Goal: Navigation & Orientation: Find specific page/section

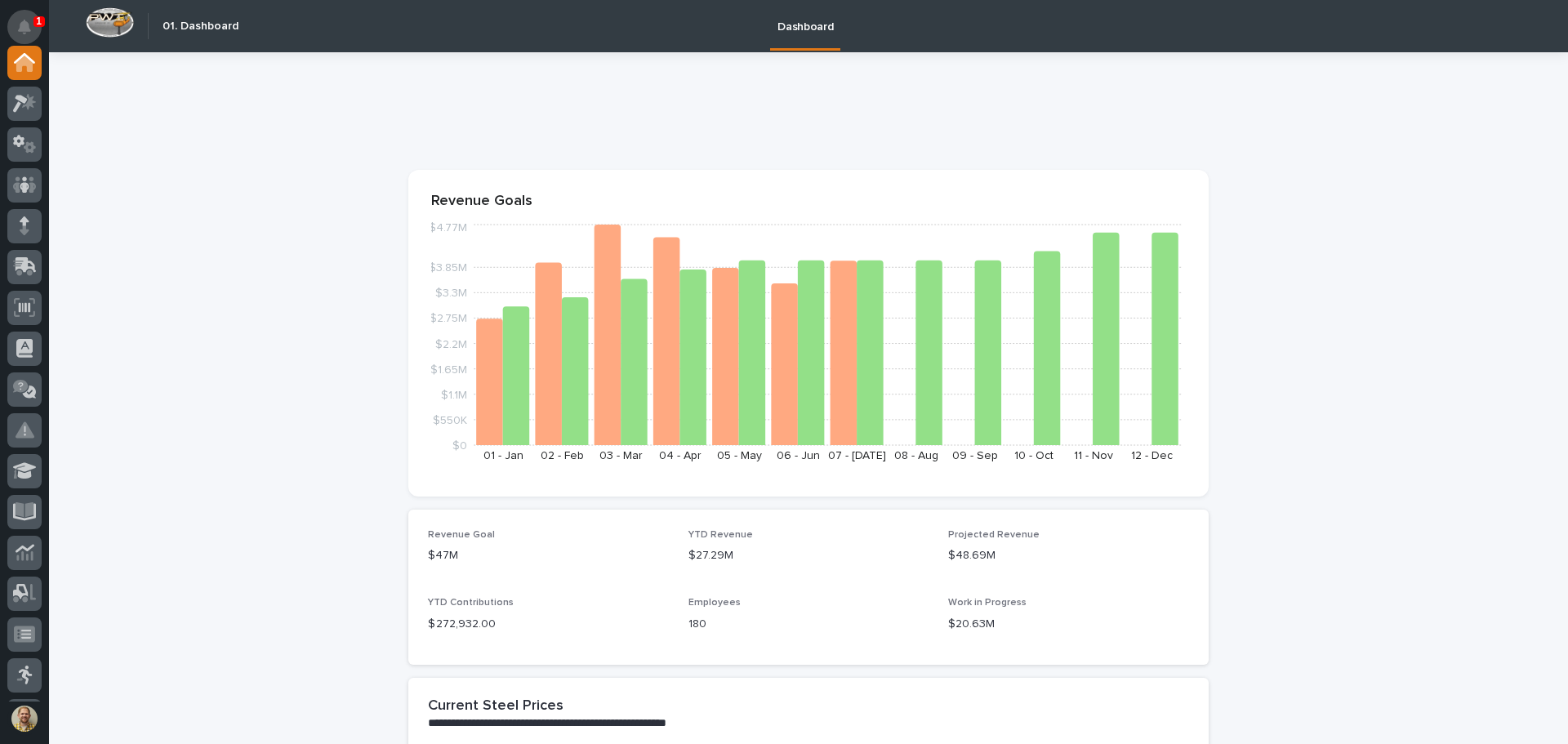
click at [20, 27] on icon "Notifications" at bounding box center [24, 26] width 13 height 15
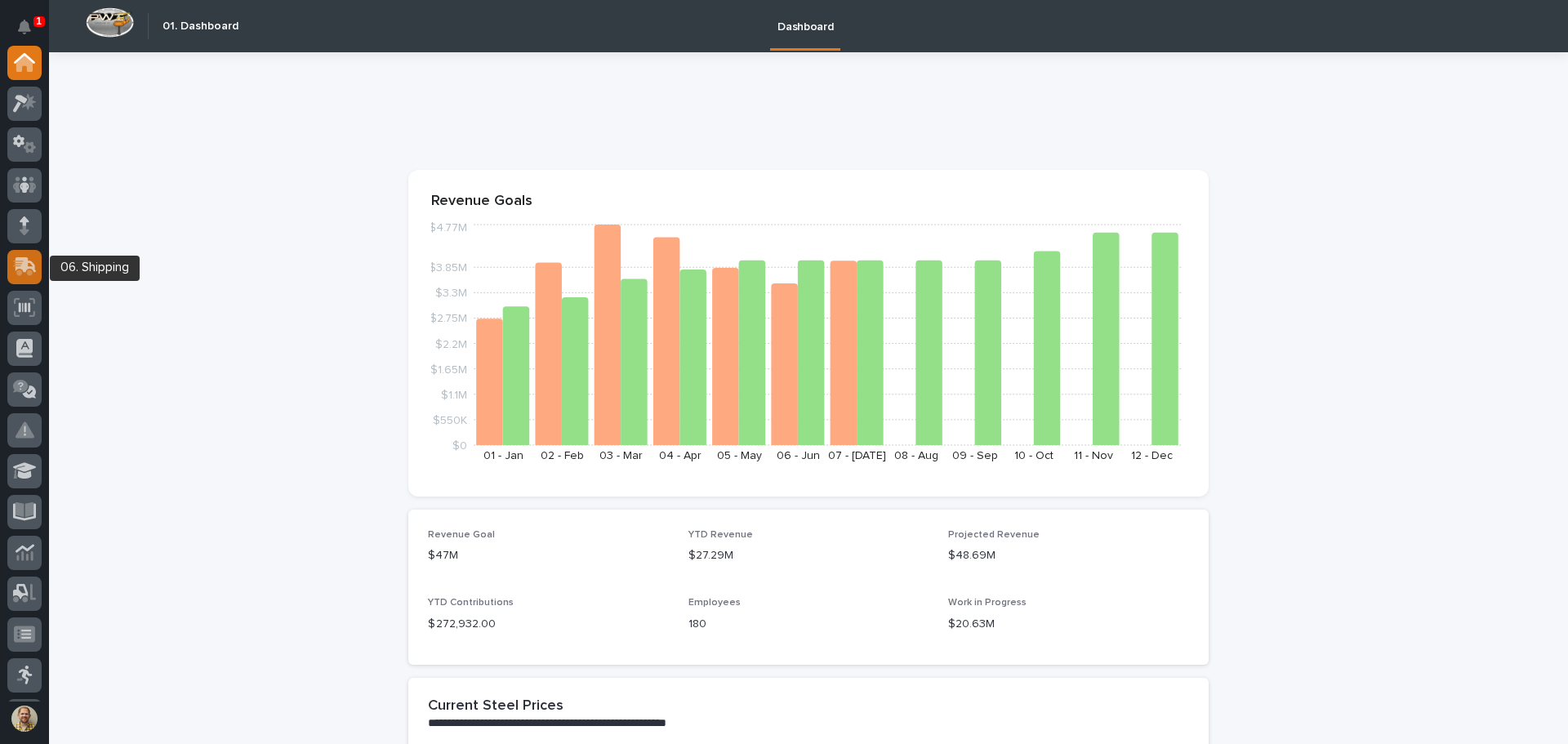
click at [14, 265] on icon at bounding box center [24, 267] width 24 height 19
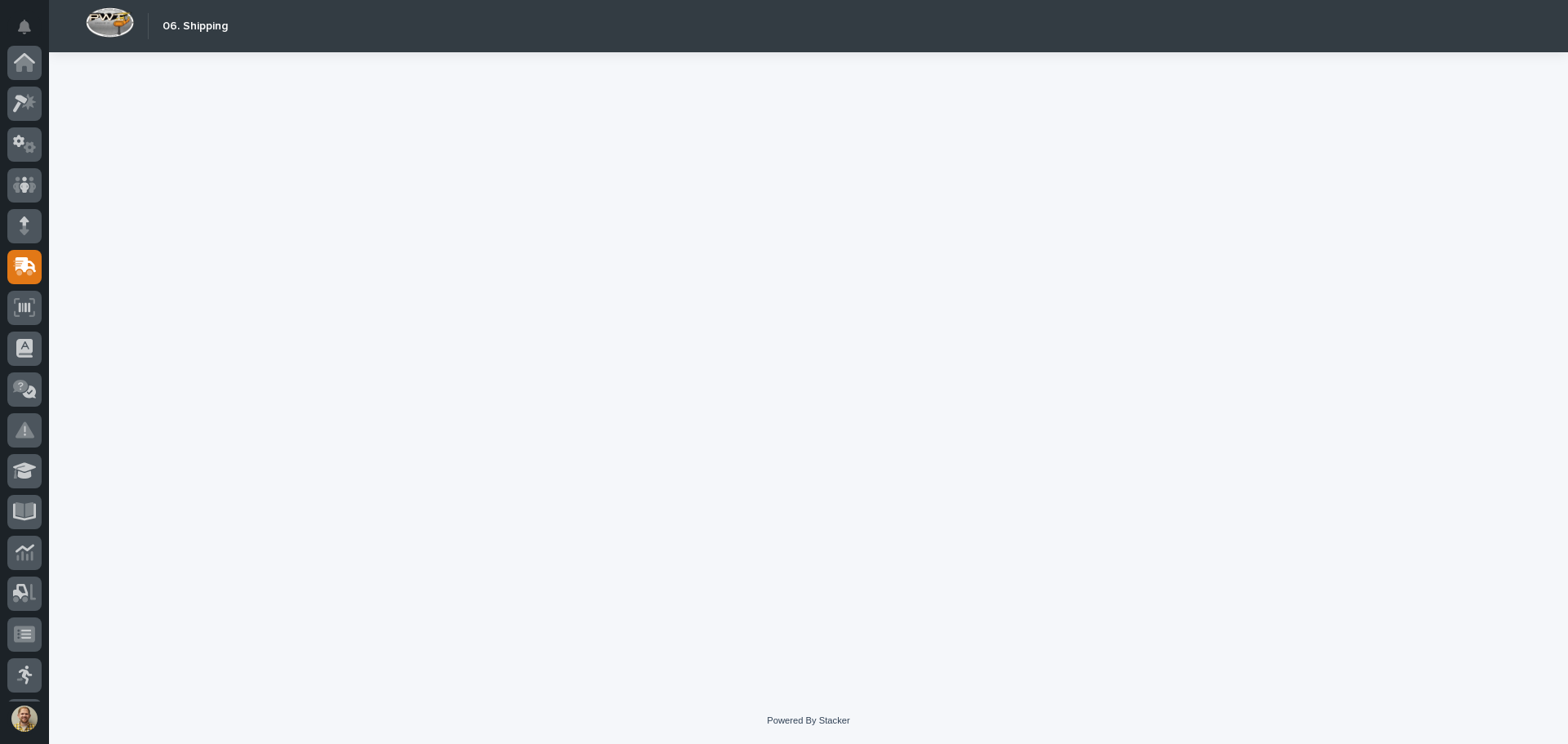
scroll to position [202, 0]
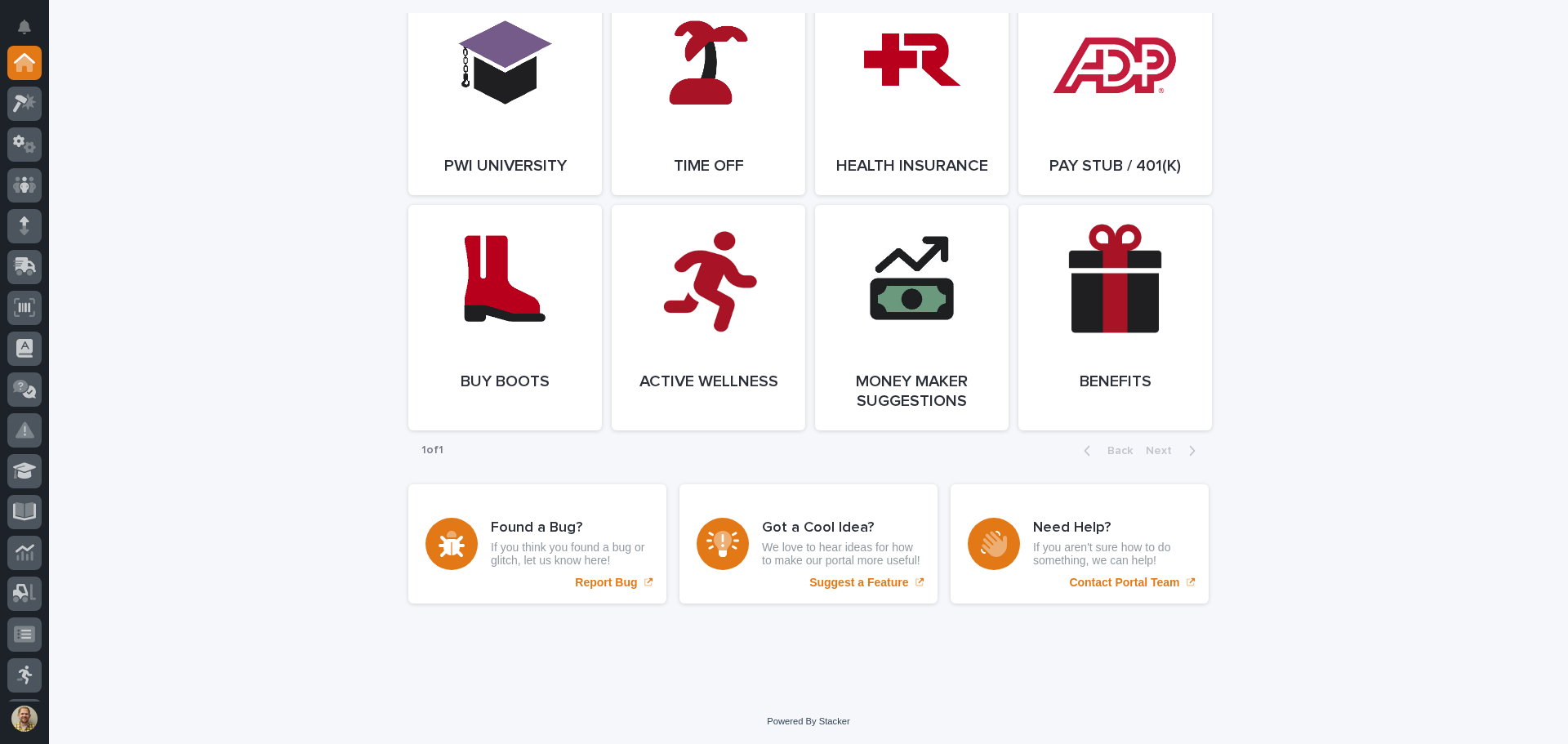
scroll to position [2344, 0]
